Goal: Information Seeking & Learning: Compare options

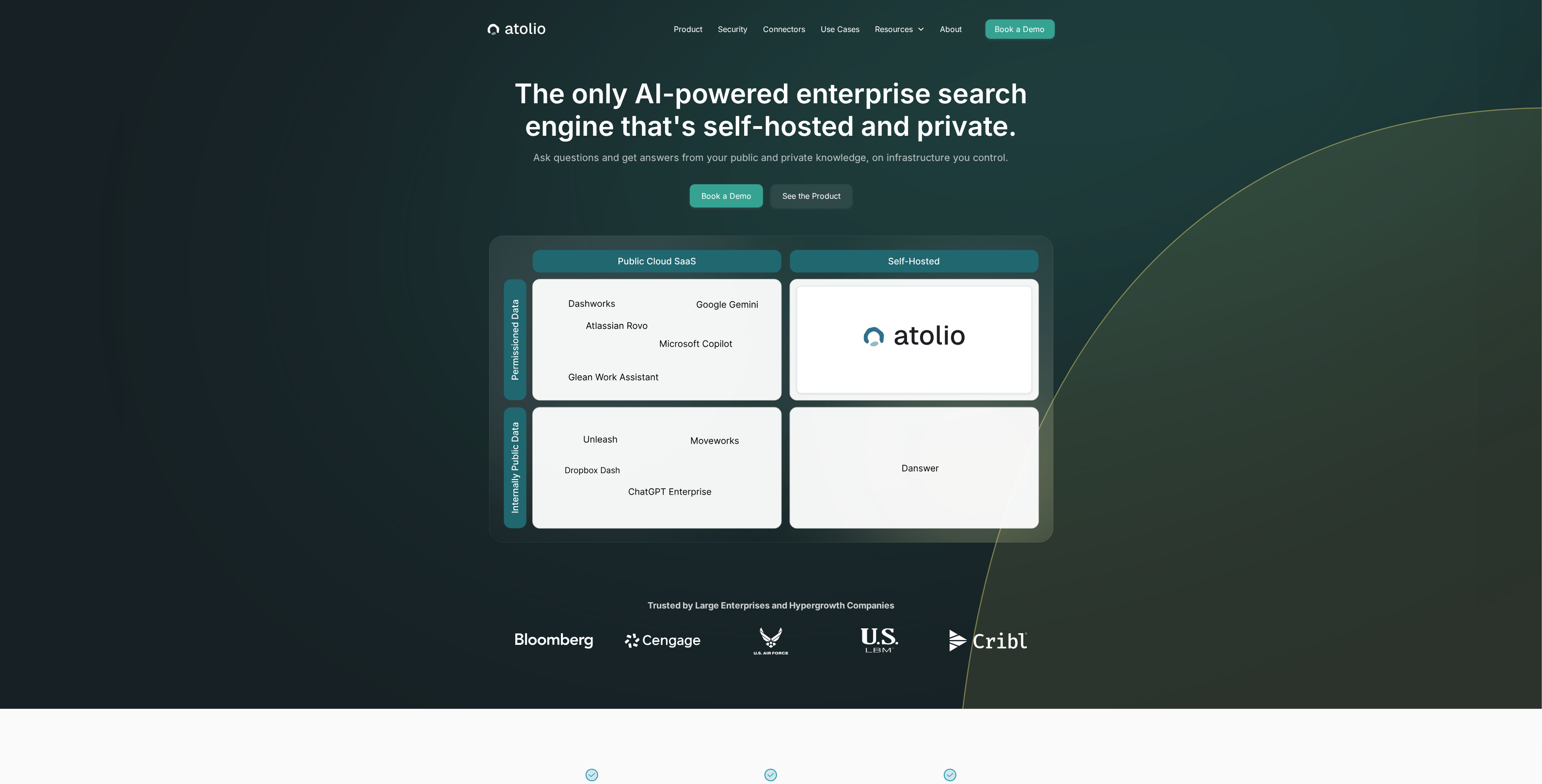
click at [393, 166] on section "The only AI-powered enterprise search engine that's self-hosted and private. As…" at bounding box center [771, 354] width 1542 height 708
click at [1333, 217] on img at bounding box center [1248, 408] width 588 height 601
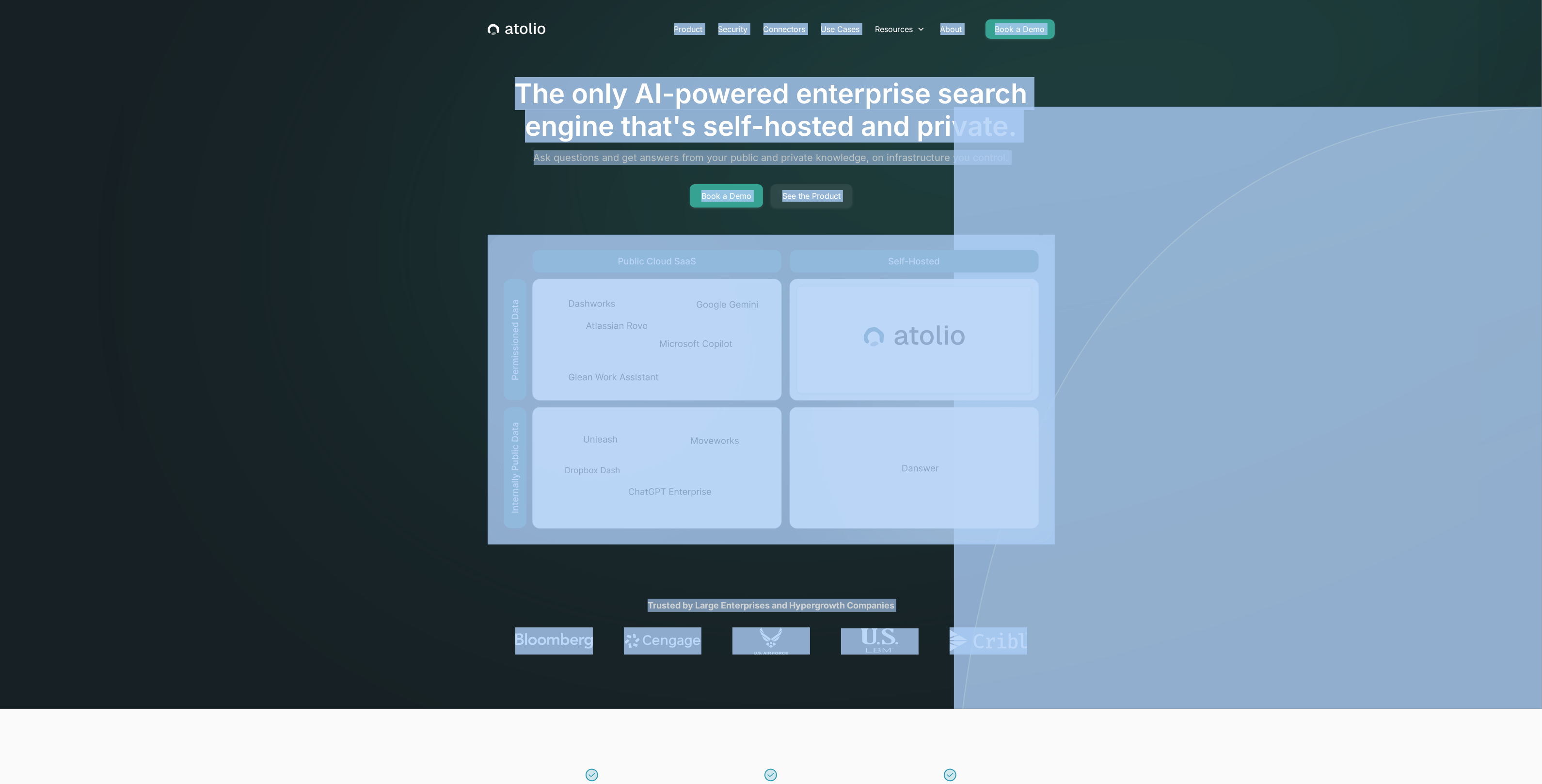
drag, startPoint x: 460, startPoint y: 74, endPoint x: 1191, endPoint y: 531, distance: 862.1
click at [1177, 533] on section "The only AI-powered enterprise search engine that's self-hosted and private. As…" at bounding box center [771, 354] width 1542 height 708
click at [384, 70] on section "The only AI-powered enterprise search engine that's self-hosted and private. As…" at bounding box center [771, 354] width 1542 height 708
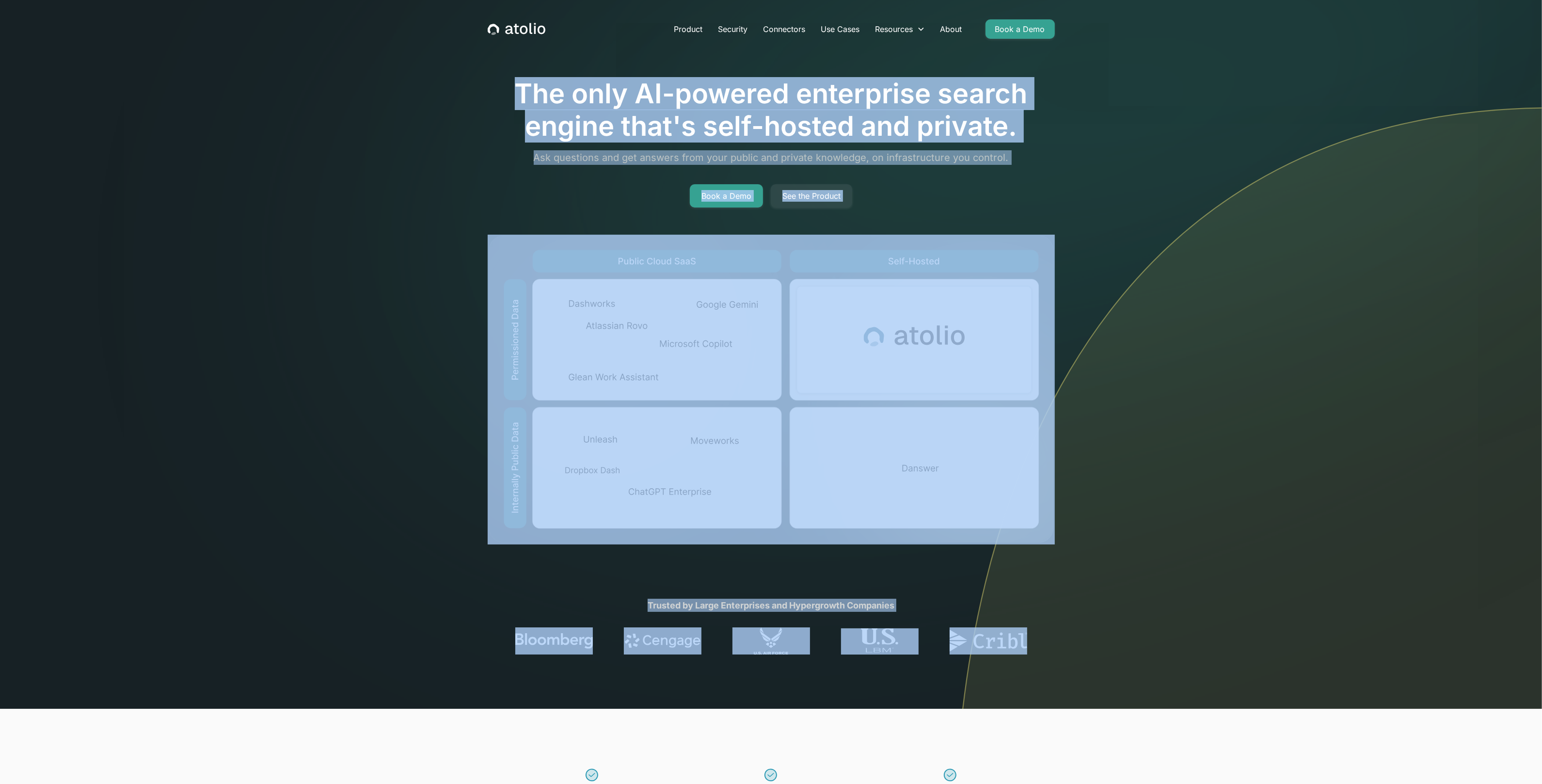
drag, startPoint x: 305, startPoint y: 60, endPoint x: 1184, endPoint y: 683, distance: 1077.4
click at [1183, 684] on section "The only AI-powered enterprise search engine that's self-hosted and private. As…" at bounding box center [771, 354] width 1542 height 708
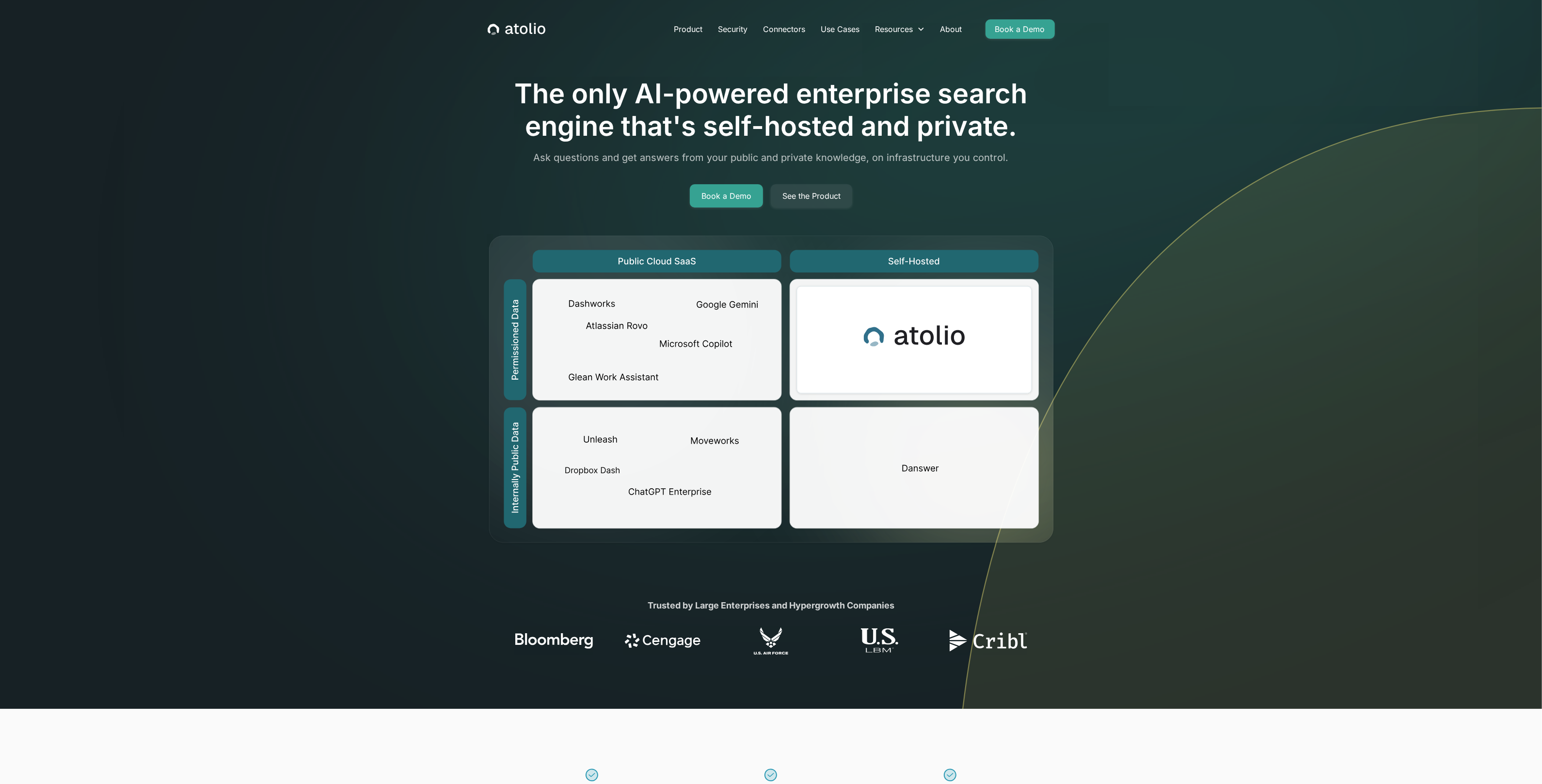
click at [1216, 676] on section "Trusted by Large Enterprises and Hypergrowth Companies" at bounding box center [771, 626] width 1542 height 164
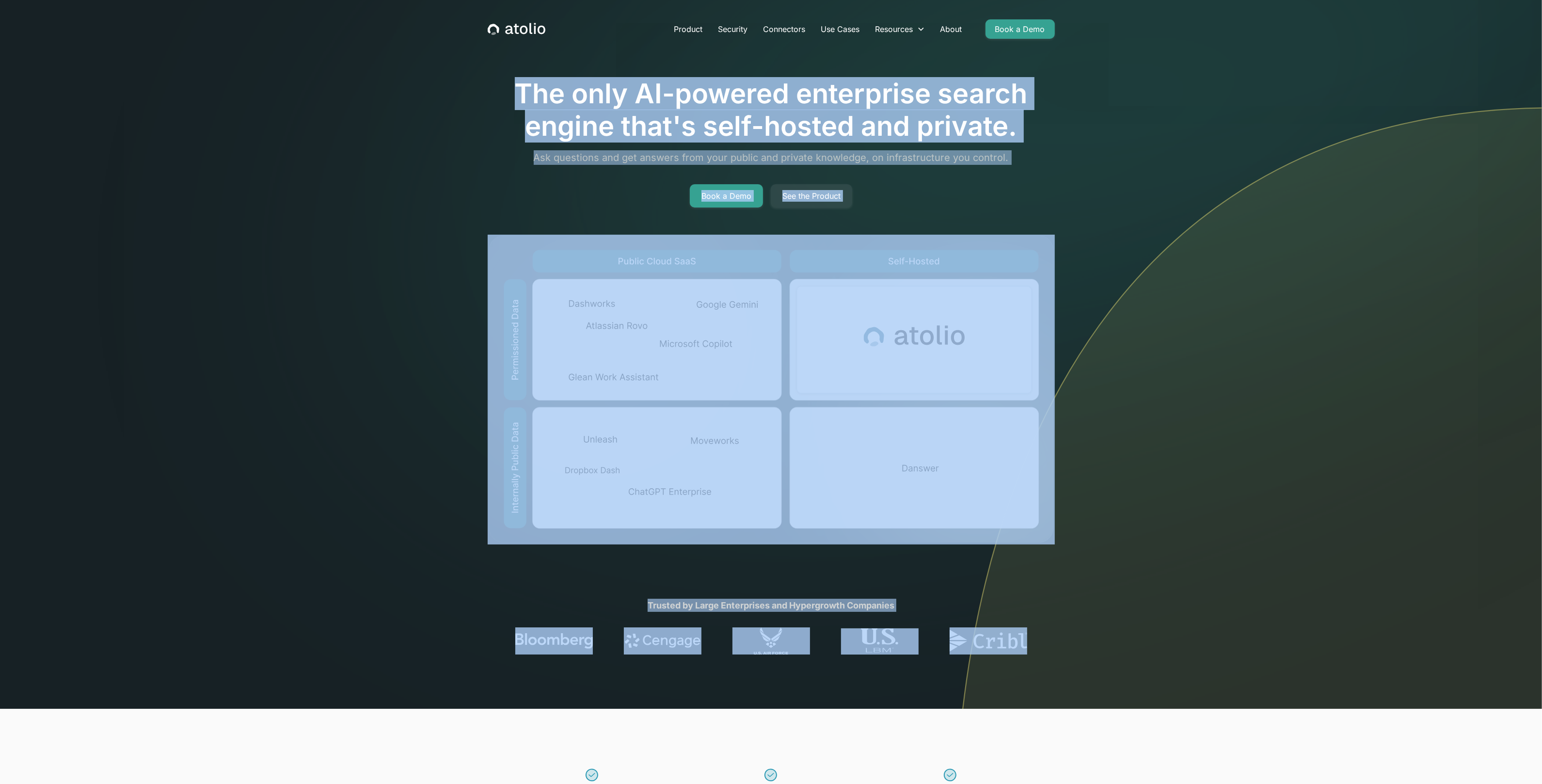
drag, startPoint x: 1229, startPoint y: 675, endPoint x: 351, endPoint y: 65, distance: 1069.1
click at [386, 76] on section "The only AI-powered enterprise search engine that's self-hosted and private. As…" at bounding box center [771, 354] width 1542 height 708
click at [351, 65] on section "The only AI-powered enterprise search engine that's self-hosted and private. As…" at bounding box center [771, 354] width 1542 height 708
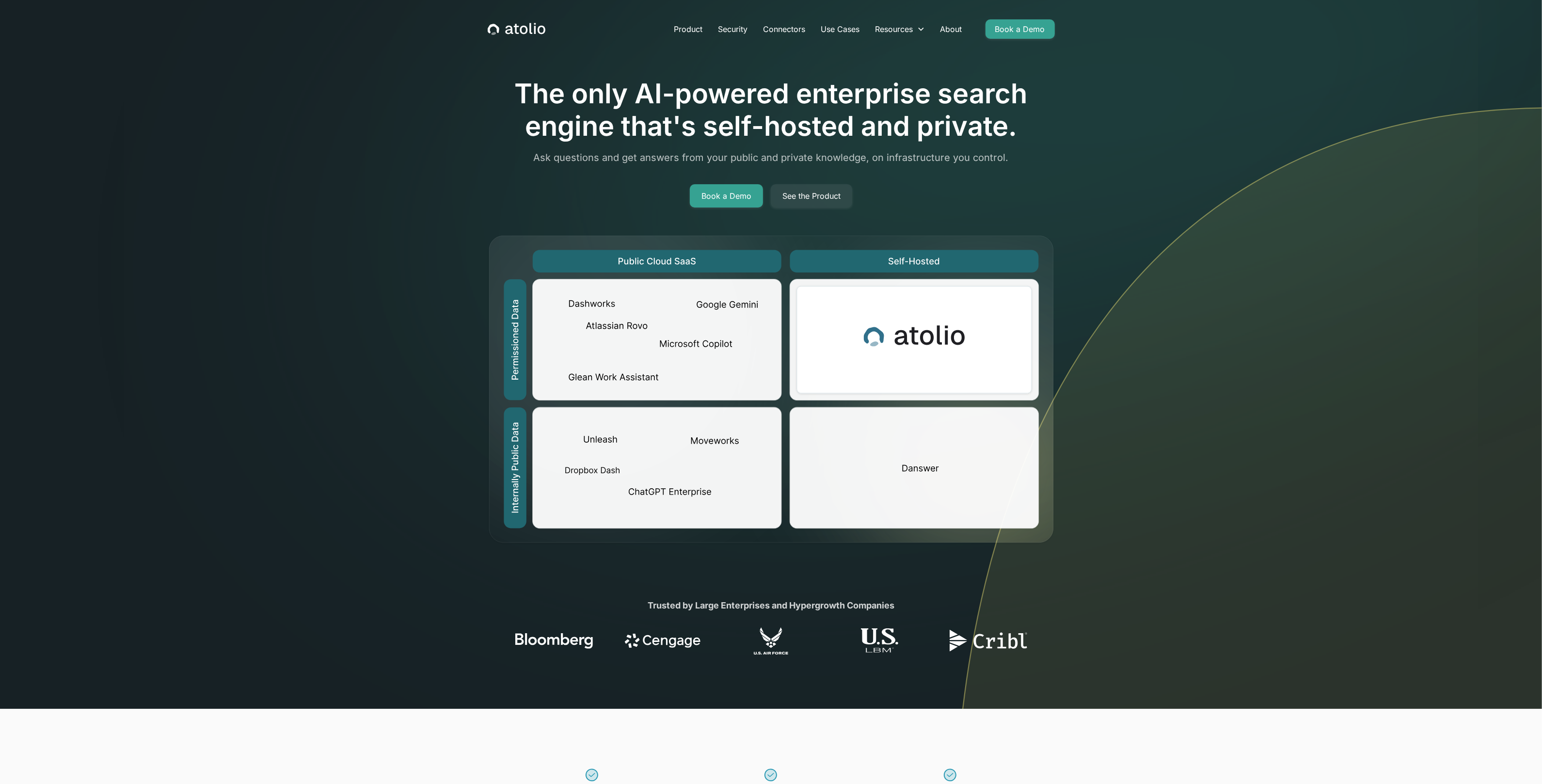
click at [443, 98] on section "The only AI-powered enterprise search engine that's self-hosted and private. As…" at bounding box center [771, 354] width 1542 height 708
